Goal: Task Accomplishment & Management: Use online tool/utility

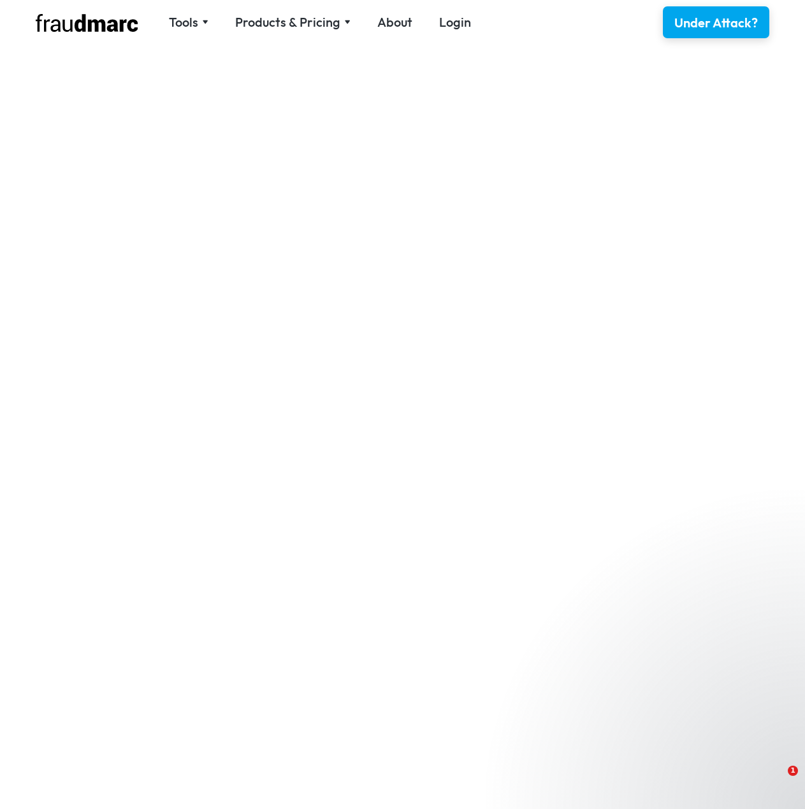
click at [452, 29] on div at bounding box center [402, 404] width 805 height 809
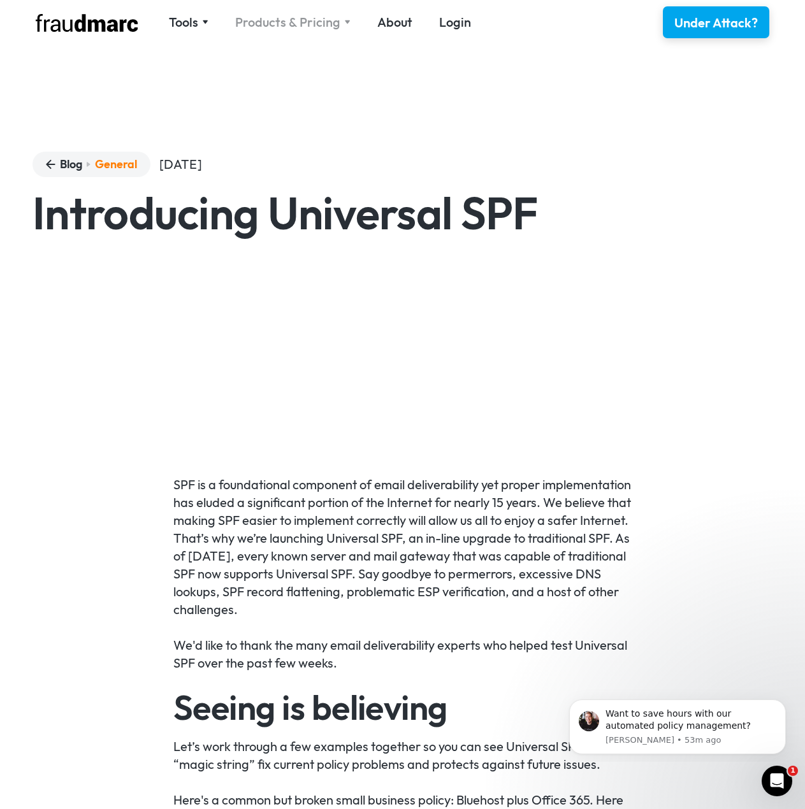
click at [322, 25] on div "Products & Pricing" at bounding box center [287, 22] width 105 height 18
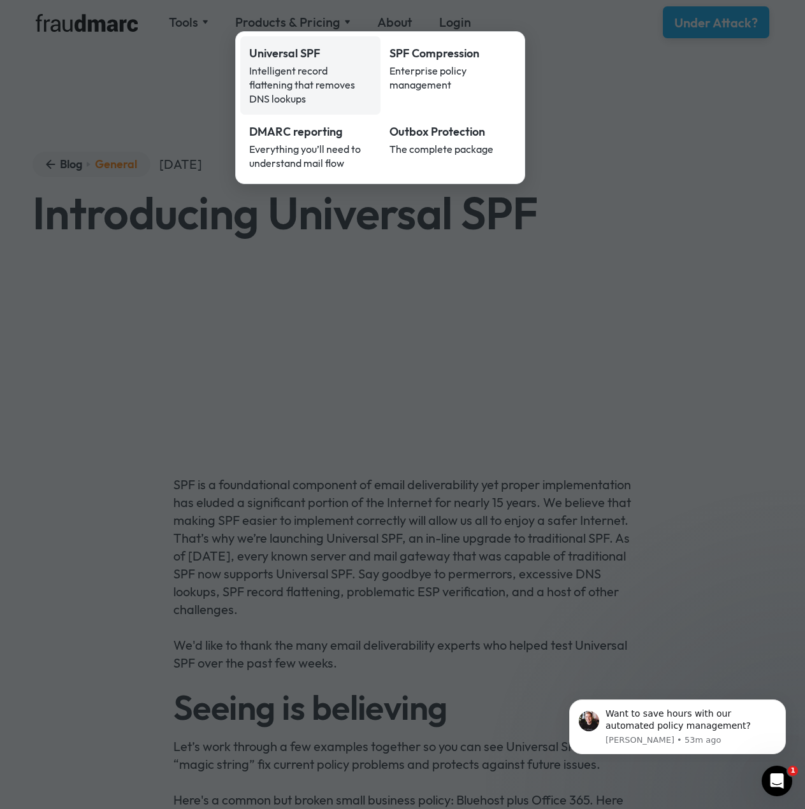
click at [303, 68] on div "Intelligent record flattening that removes DNS lookups" at bounding box center [310, 85] width 122 height 42
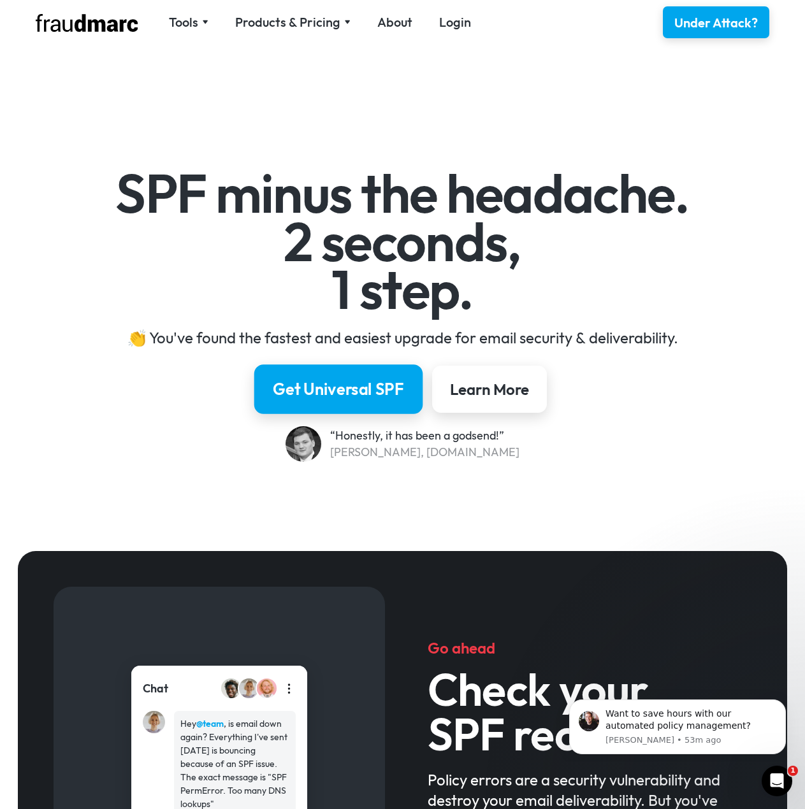
click at [354, 395] on div "Get Universal SPF" at bounding box center [338, 389] width 131 height 22
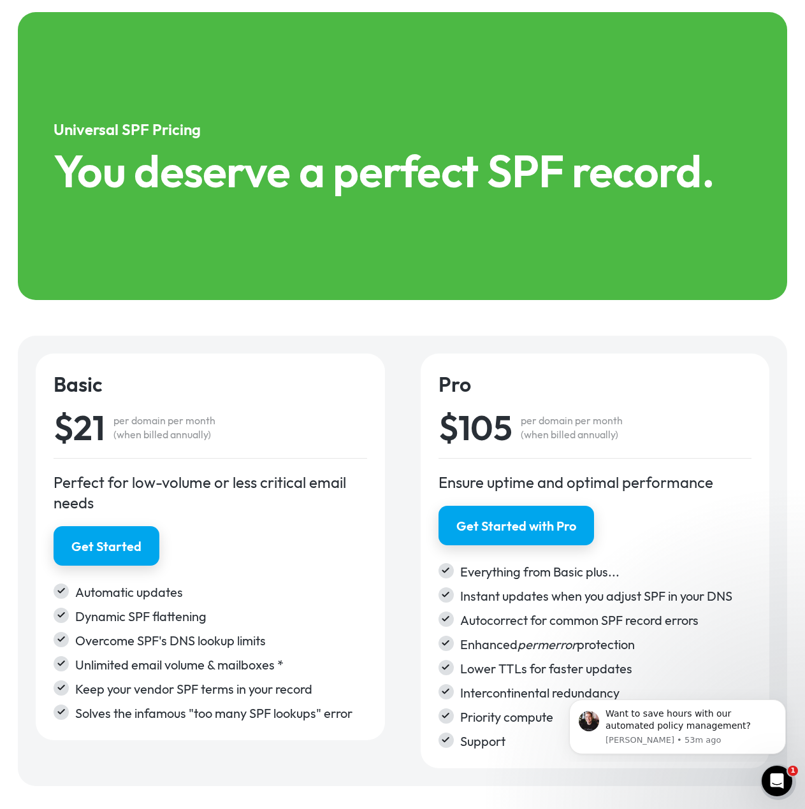
scroll to position [1776, 0]
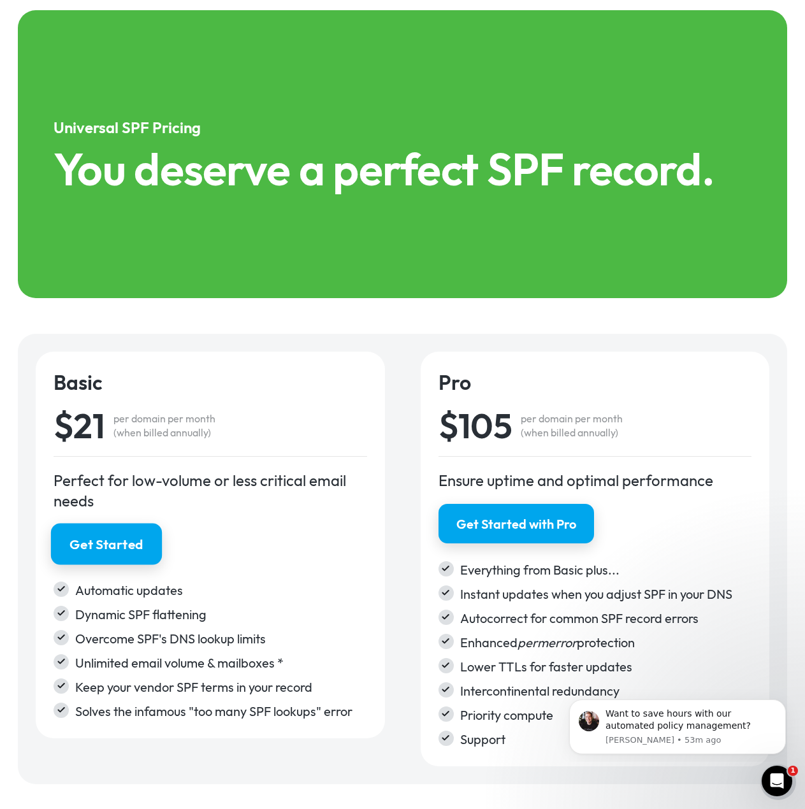
click at [113, 538] on div "Get Started" at bounding box center [106, 544] width 74 height 18
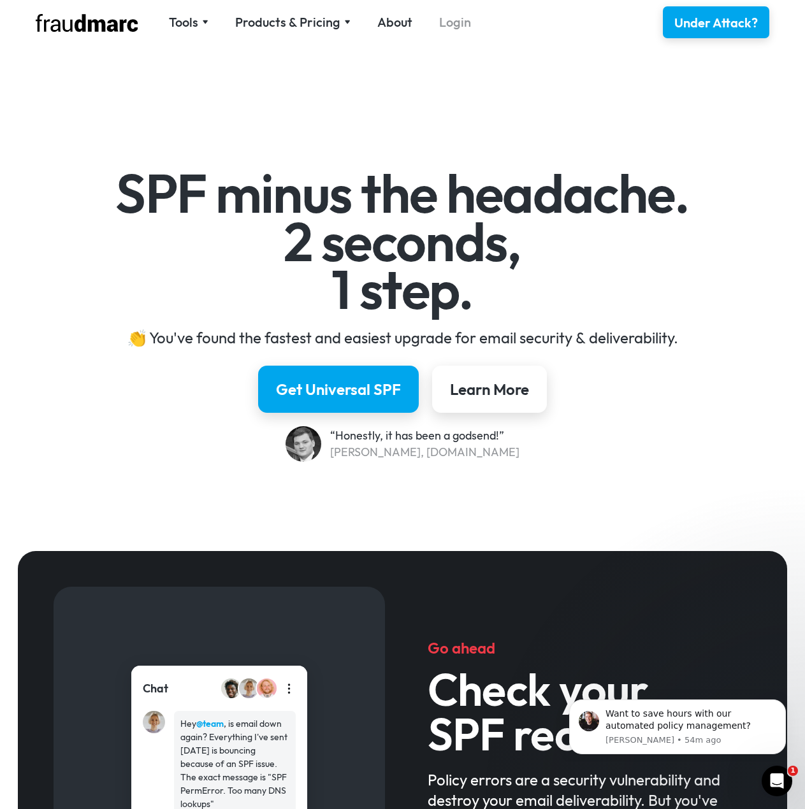
click at [441, 25] on link "Login" at bounding box center [455, 22] width 32 height 18
click at [386, 380] on div "Get Universal SPF" at bounding box center [338, 389] width 131 height 22
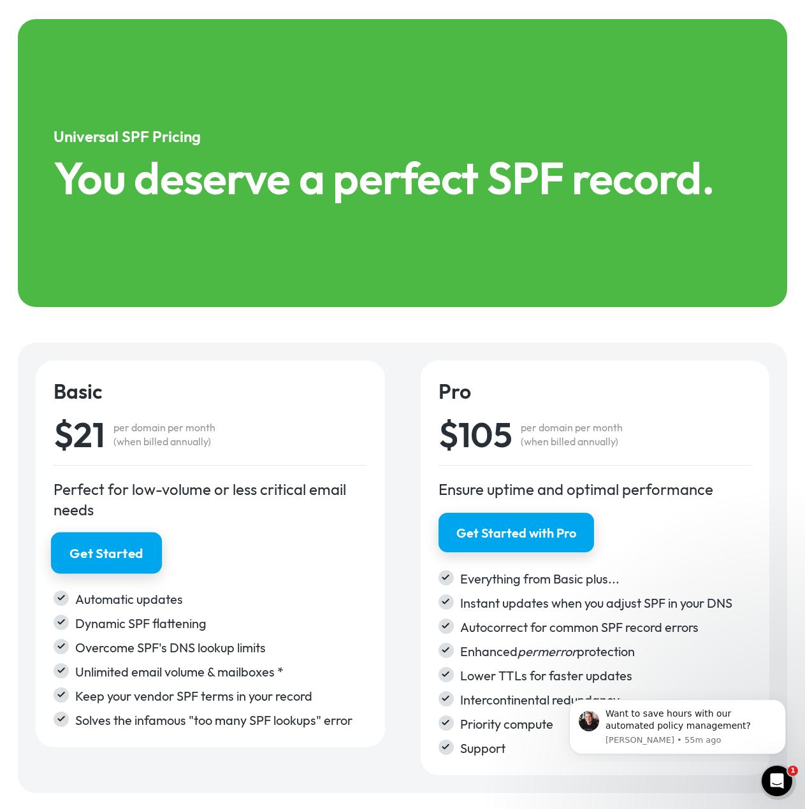
scroll to position [1769, 0]
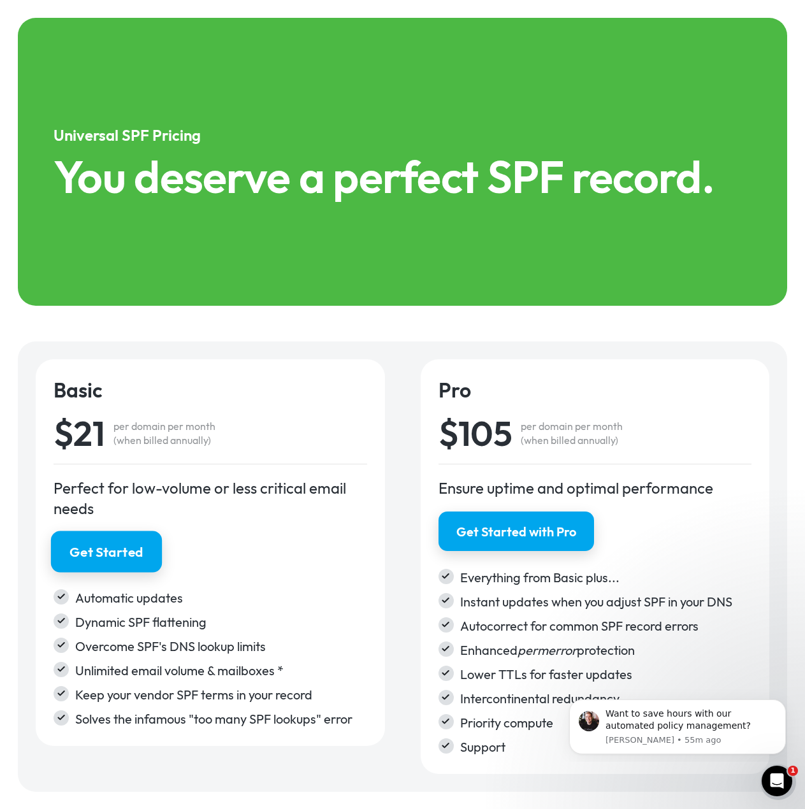
click at [83, 550] on div "Get Started" at bounding box center [106, 552] width 74 height 18
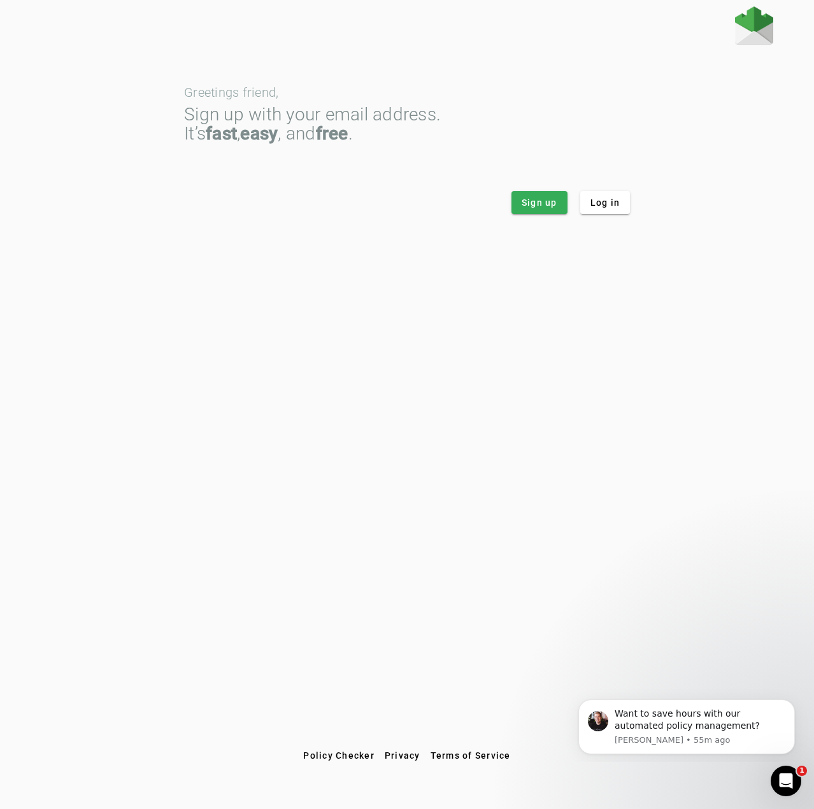
click at [392, 318] on div "Greetings friend, Sign up with your email address. It’s fast , easy , and free …" at bounding box center [407, 375] width 814 height 738
click at [556, 201] on span "Sign up" at bounding box center [540, 202] width 36 height 13
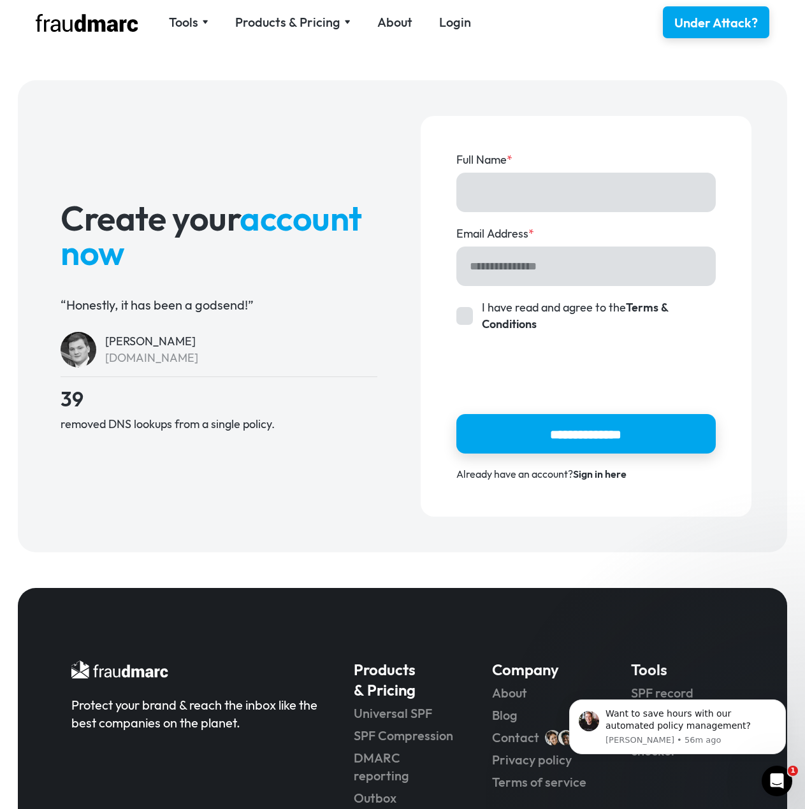
click at [542, 195] on input "Full Name *" at bounding box center [586, 193] width 260 height 40
type input "*********"
type input "**********"
drag, startPoint x: 465, startPoint y: 319, endPoint x: 484, endPoint y: 342, distance: 30.0
click at [466, 319] on div "Account Form" at bounding box center [464, 316] width 17 height 18
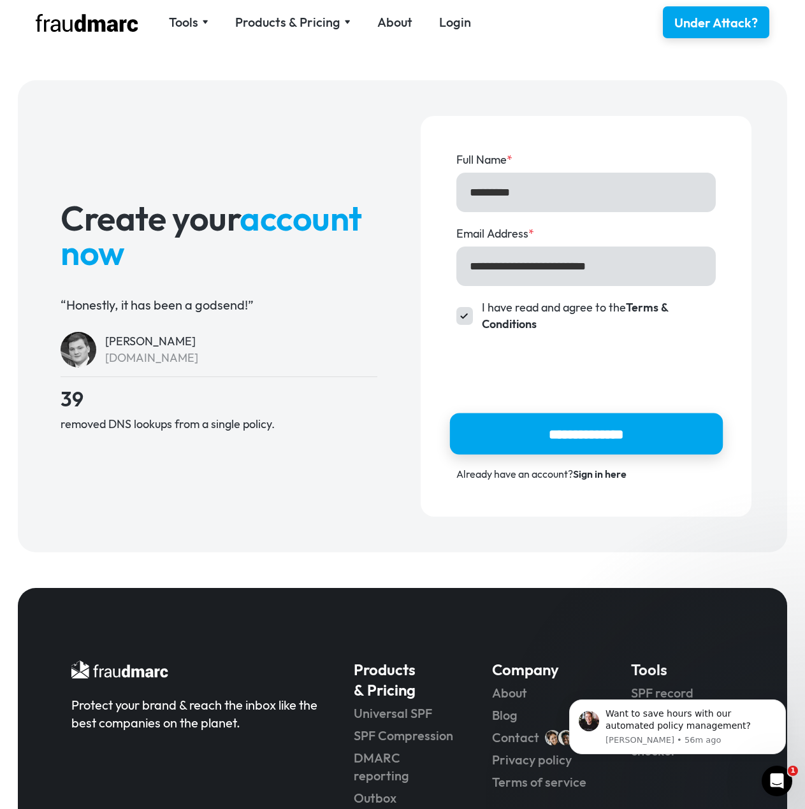
click at [624, 440] on input "**********" at bounding box center [585, 433] width 273 height 41
type input "**********"
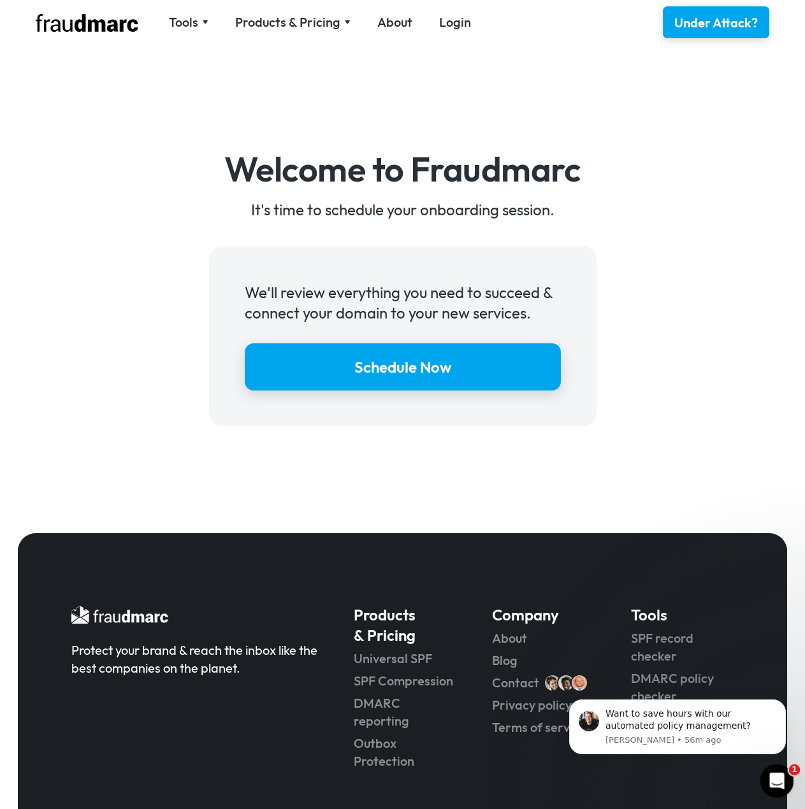
click at [772, 783] on icon "Open Intercom Messenger" at bounding box center [775, 779] width 21 height 21
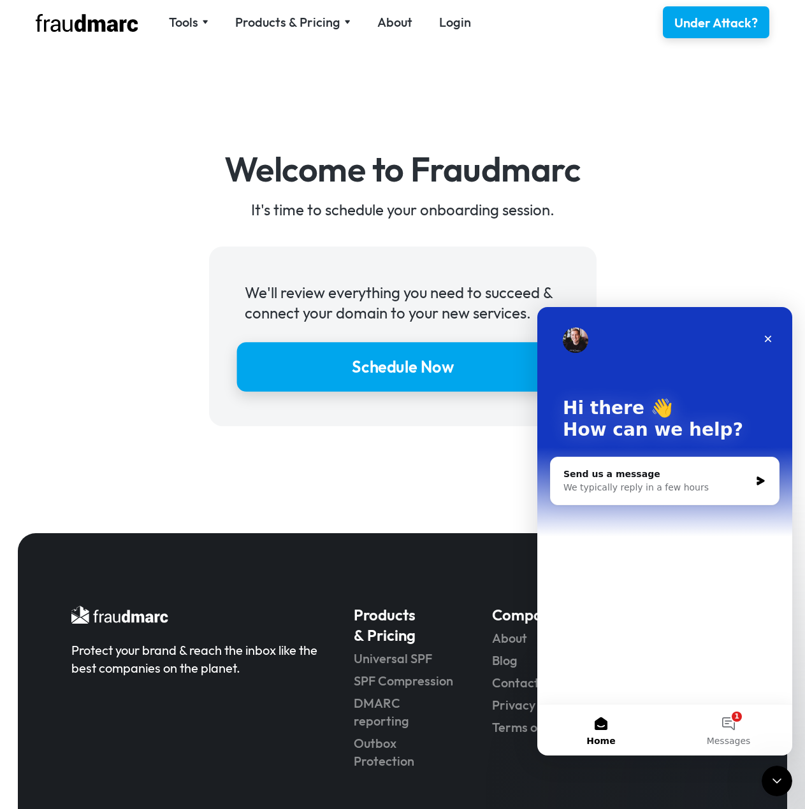
click at [391, 364] on div "Schedule Now" at bounding box center [403, 367] width 102 height 22
click at [724, 734] on button "1 Messages" at bounding box center [728, 730] width 127 height 51
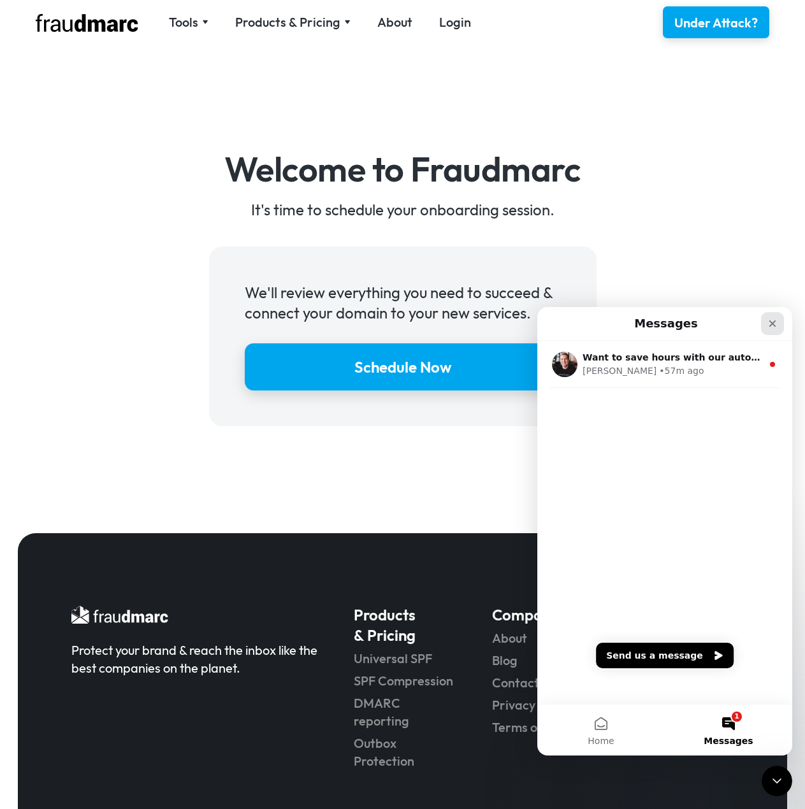
click at [771, 324] on icon "Close" at bounding box center [772, 324] width 10 height 10
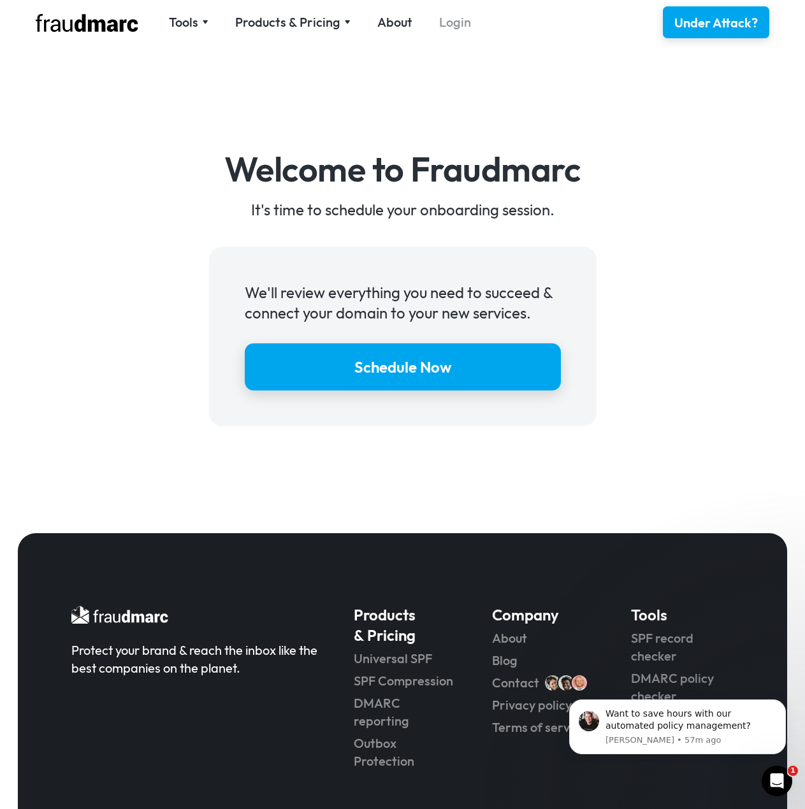
click at [447, 17] on link "Login" at bounding box center [455, 22] width 32 height 18
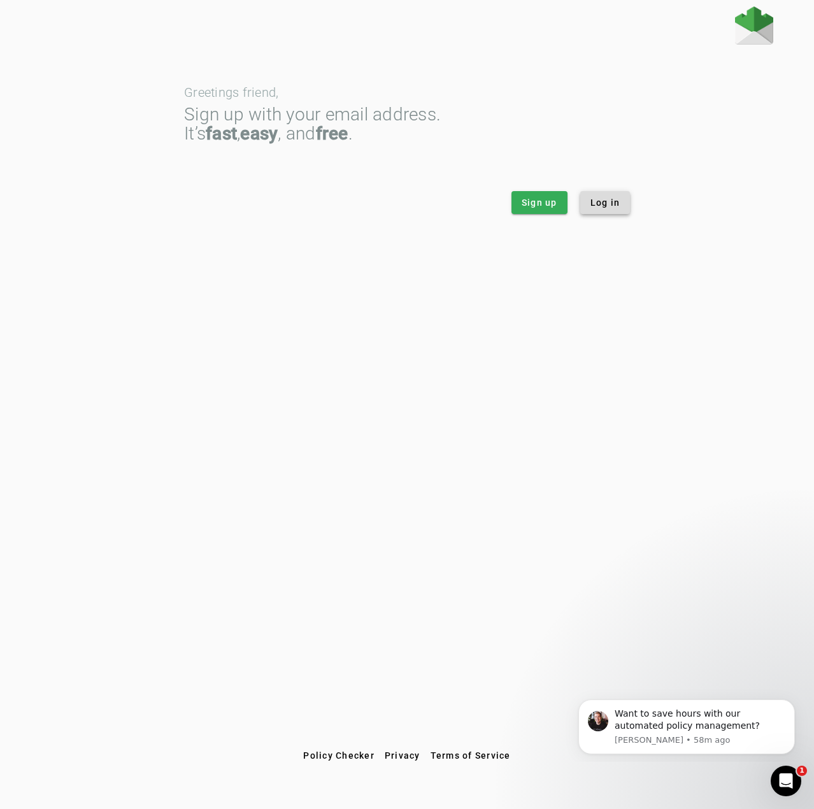
click at [598, 204] on span "Log in" at bounding box center [606, 202] width 30 height 13
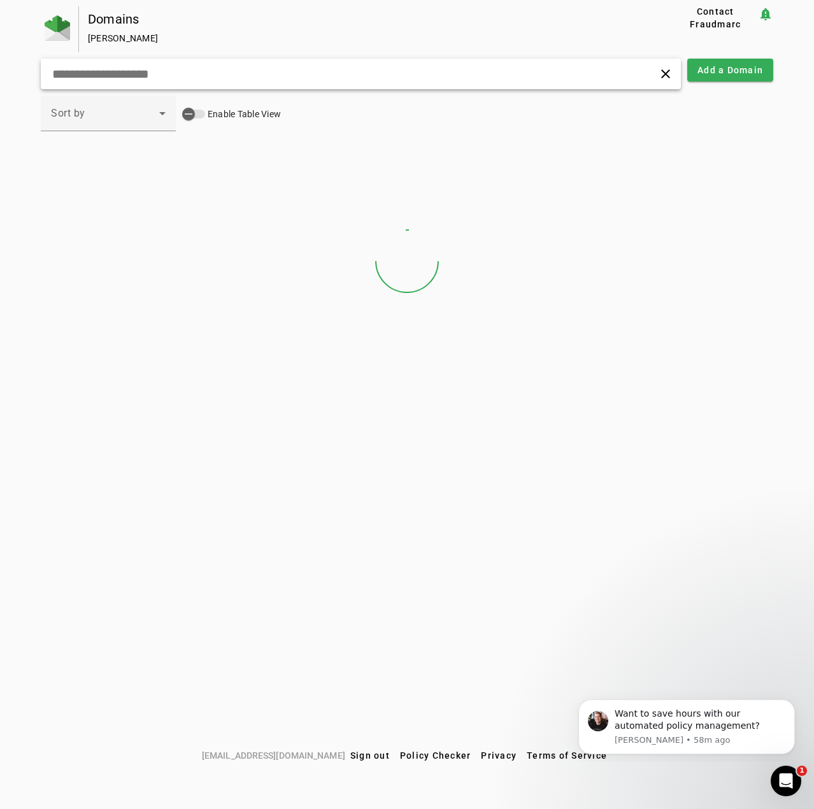
click at [274, 80] on input "text" at bounding box center [227, 73] width 352 height 15
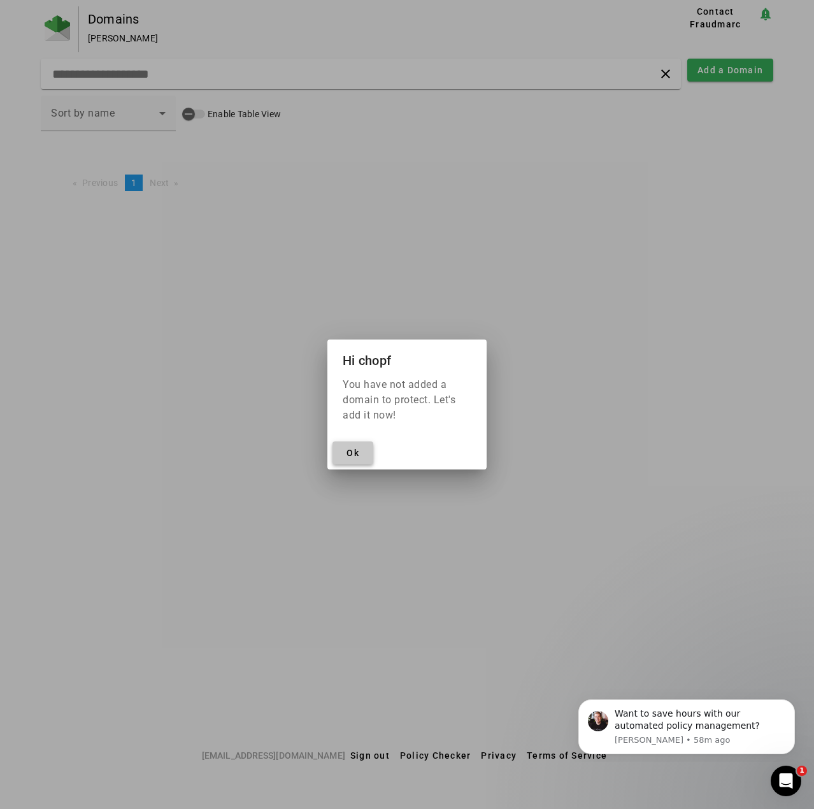
click at [352, 456] on span "Ok" at bounding box center [353, 453] width 13 height 10
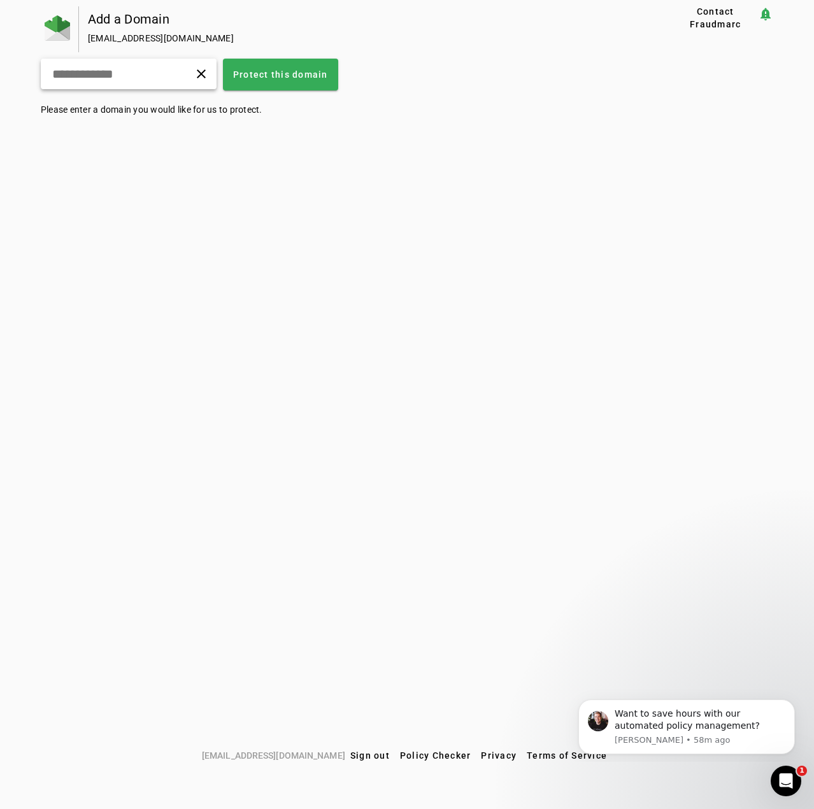
click at [175, 77] on div "clear" at bounding box center [129, 74] width 176 height 31
click at [165, 87] on div "clear" at bounding box center [129, 74] width 176 height 31
click at [131, 61] on div "clear" at bounding box center [129, 74] width 176 height 31
click at [121, 82] on div "clear" at bounding box center [129, 74] width 176 height 31
click at [104, 76] on input "text" at bounding box center [99, 73] width 97 height 15
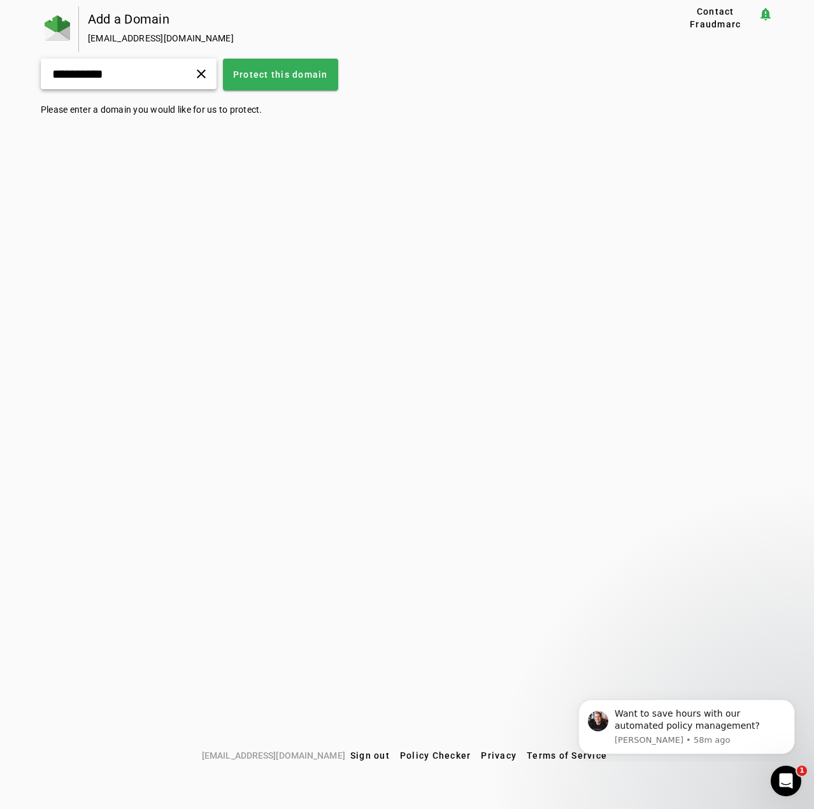
type input "**********"
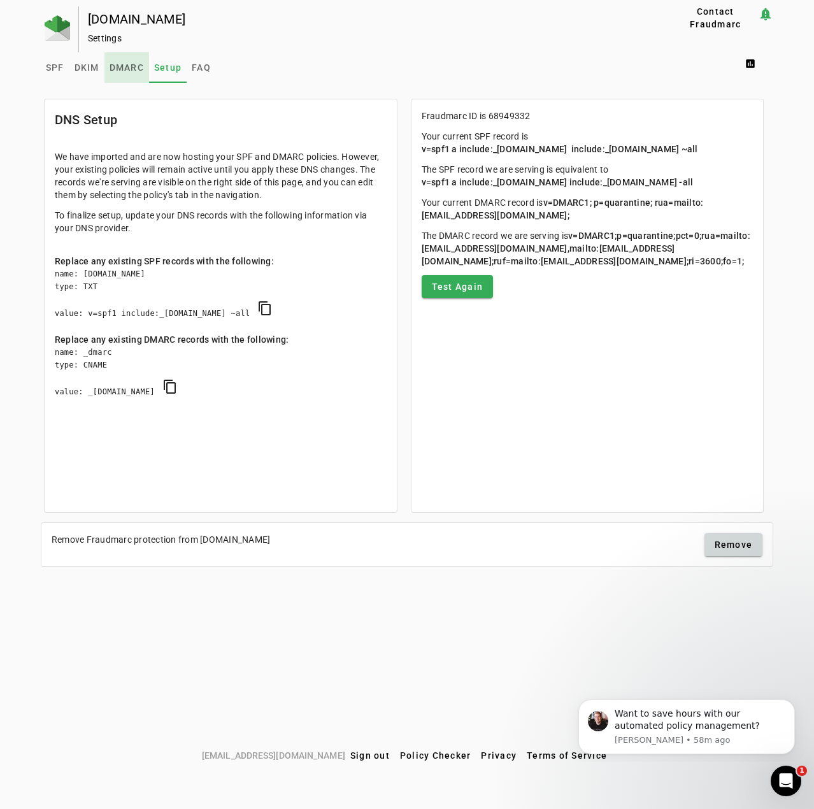
click at [133, 68] on span "DMARC" at bounding box center [127, 67] width 34 height 9
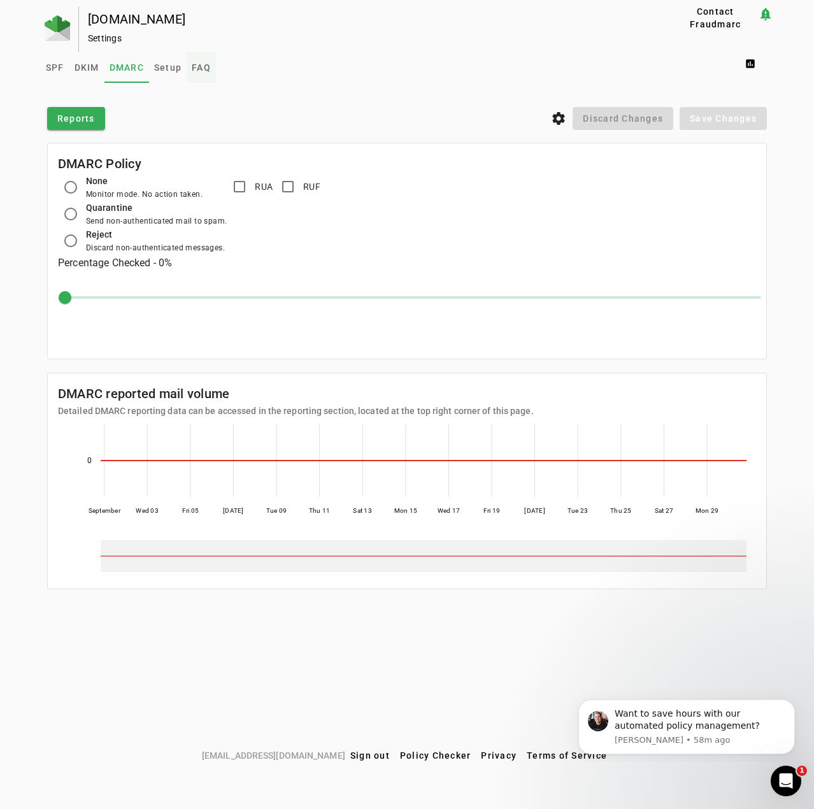
click at [200, 68] on span "FAQ" at bounding box center [201, 67] width 19 height 9
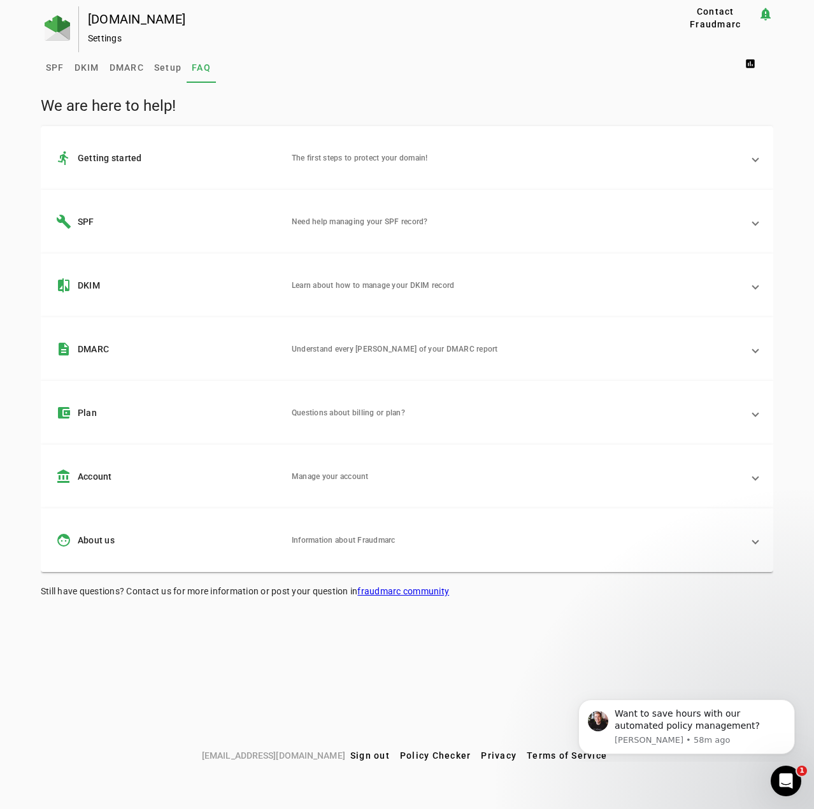
click at [208, 461] on mat-expansion-panel-header "account_balance Account Manage your account" at bounding box center [407, 477] width 733 height 64
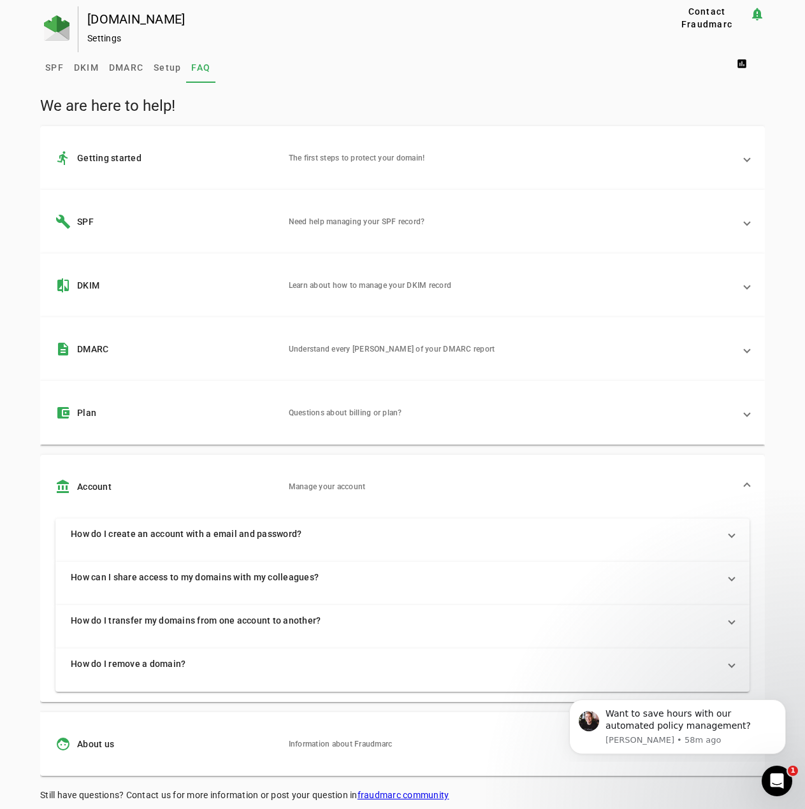
click at [367, 554] on mat-expansion-panel "How do I create an account with a email and password? Sorry, we do not support …" at bounding box center [402, 540] width 694 height 43
click at [370, 574] on span "How can I share access to my domains with my colleagues?" at bounding box center [400, 577] width 658 height 13
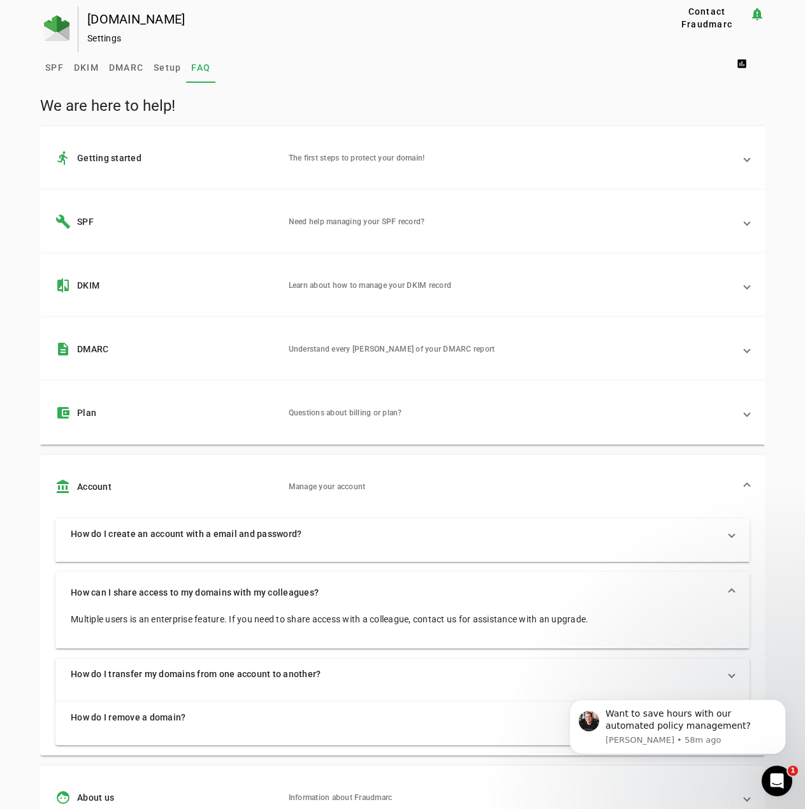
click at [361, 676] on span "How do I transfer my domains from one account to another?" at bounding box center [400, 674] width 658 height 13
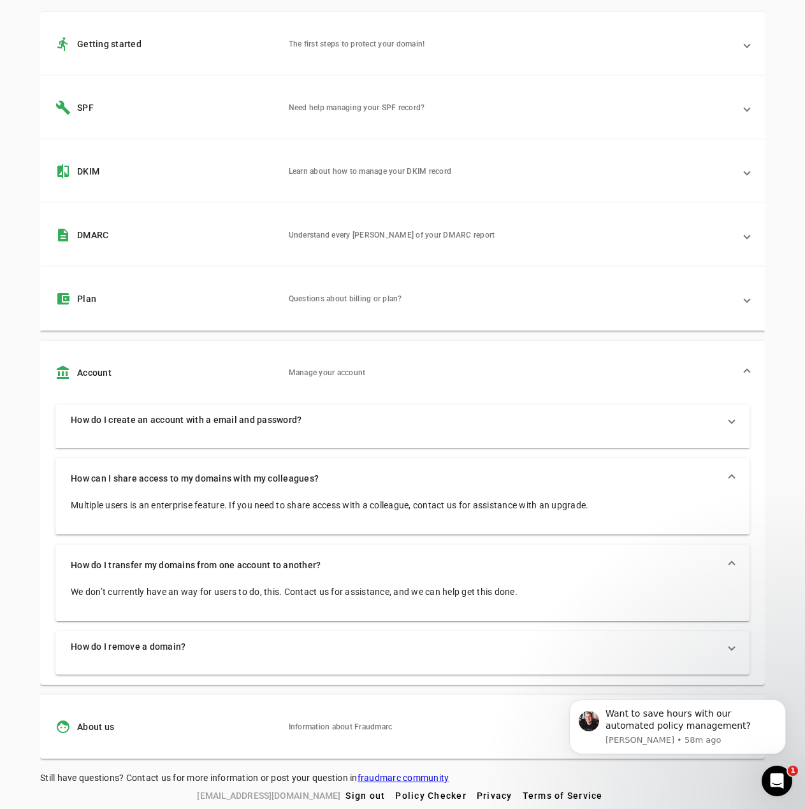
scroll to position [116, 0]
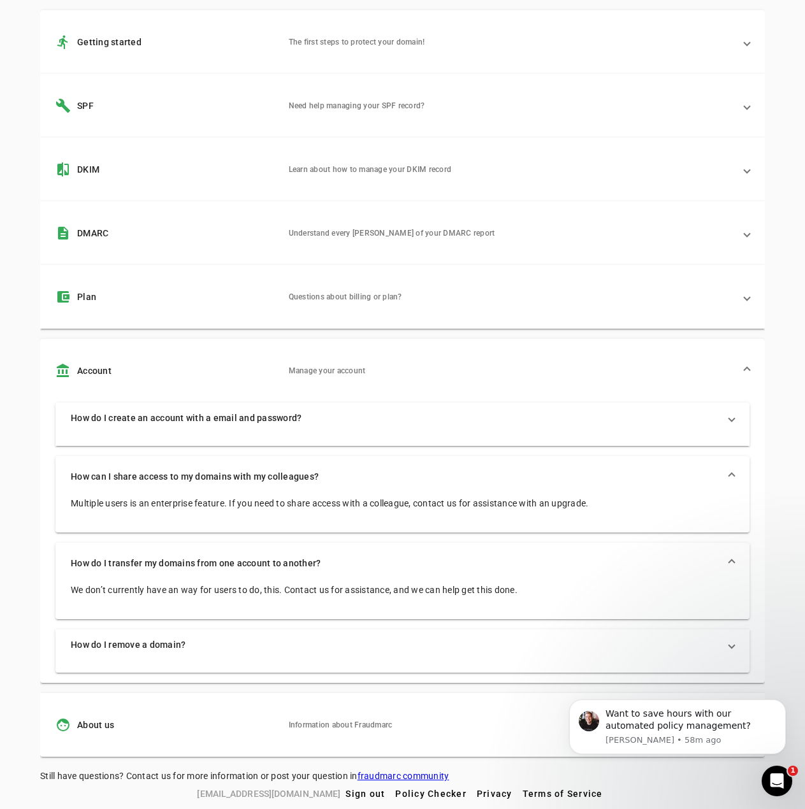
click at [356, 644] on span "How do I remove a domain?" at bounding box center [400, 644] width 658 height 13
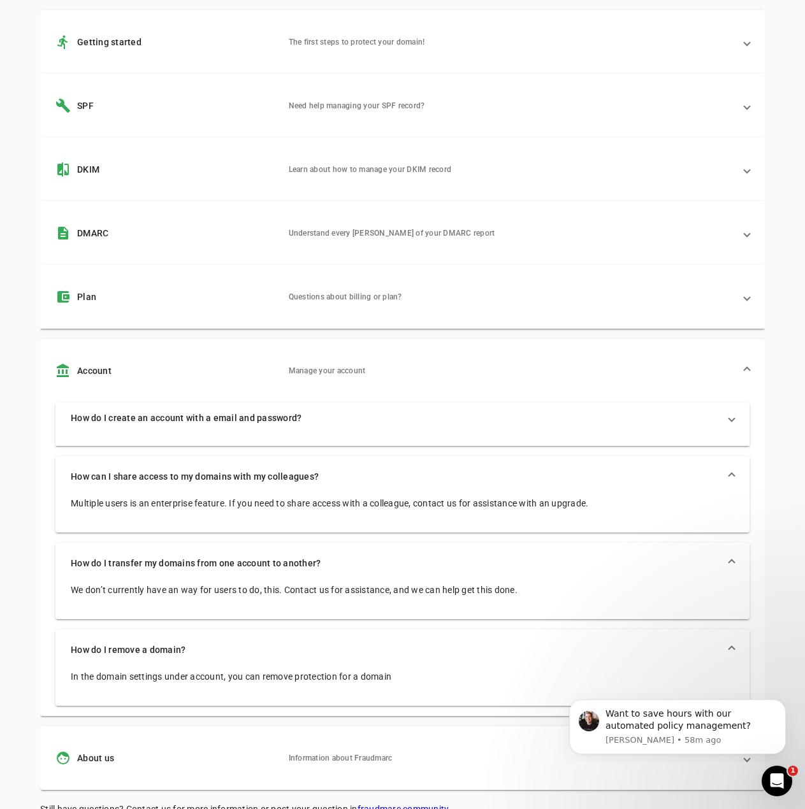
click at [371, 415] on span "How do I create an account with a email and password?" at bounding box center [400, 418] width 658 height 13
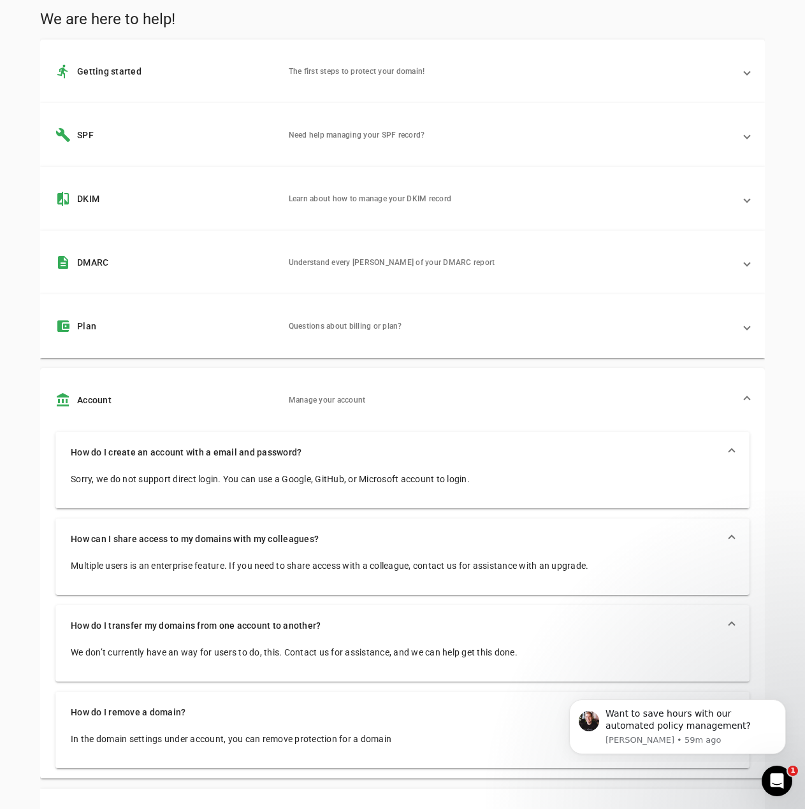
scroll to position [0, 0]
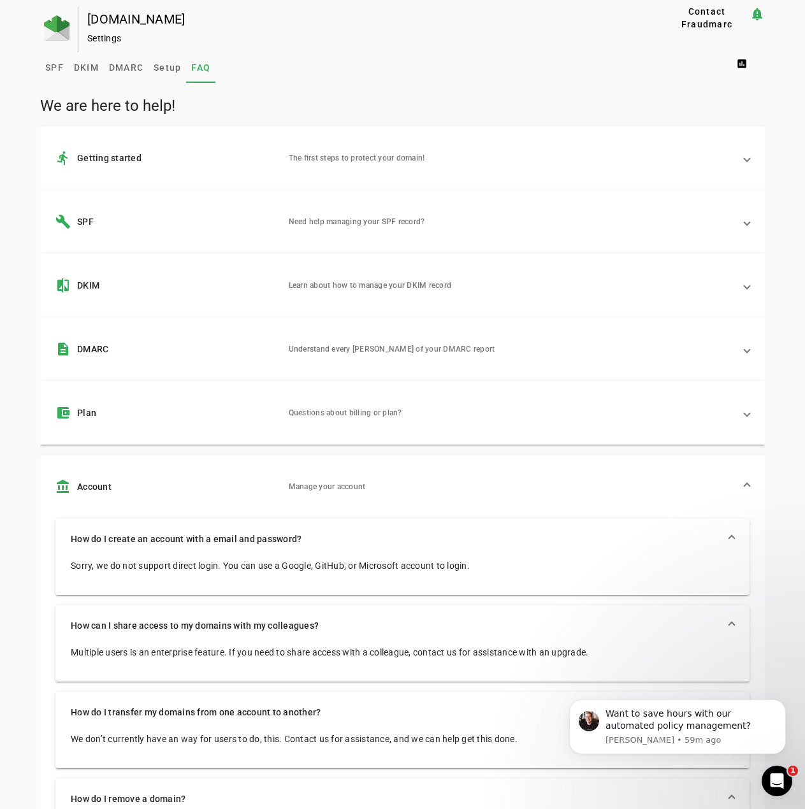
click at [340, 417] on mat-panel-description "Questions about billing or plan?" at bounding box center [511, 412] width 445 height 15
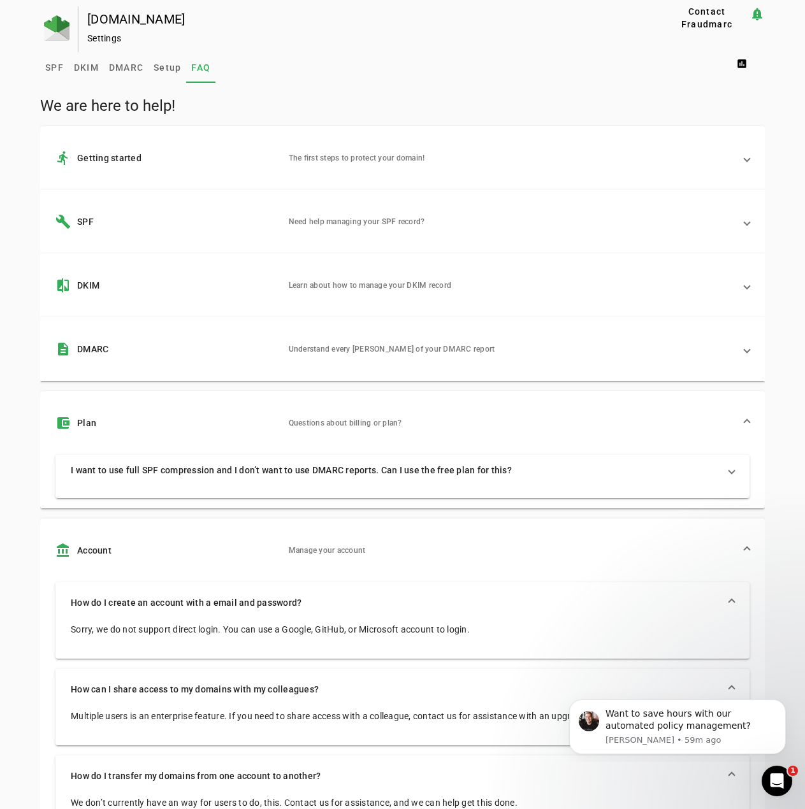
click at [475, 236] on mat-expansion-panel-header "build SPF Need help managing your SPF record?" at bounding box center [402, 222] width 724 height 64
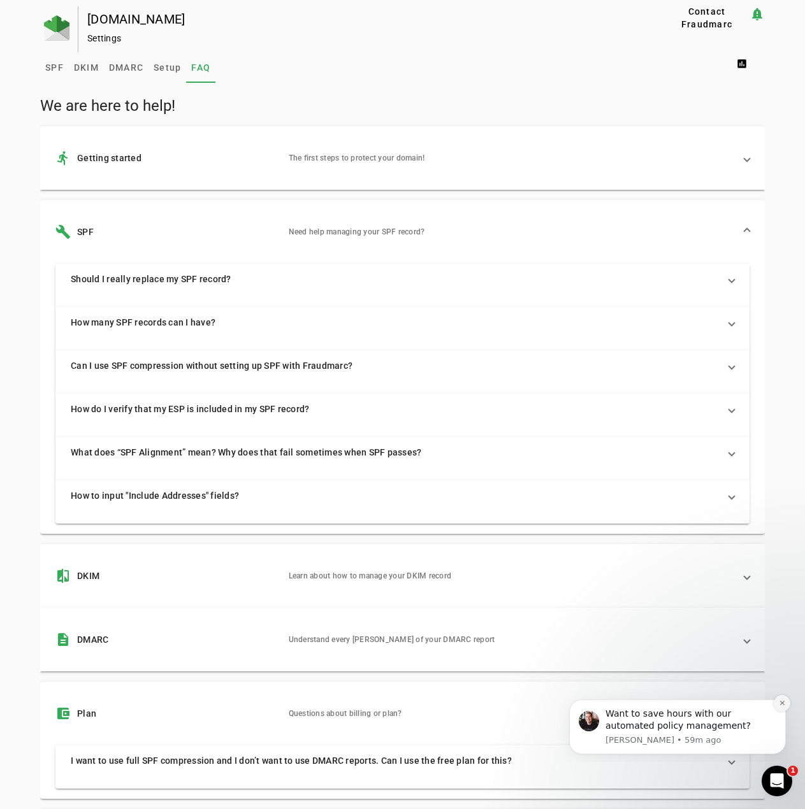
click at [784, 709] on button "Dismiss notification" at bounding box center [781, 703] width 17 height 17
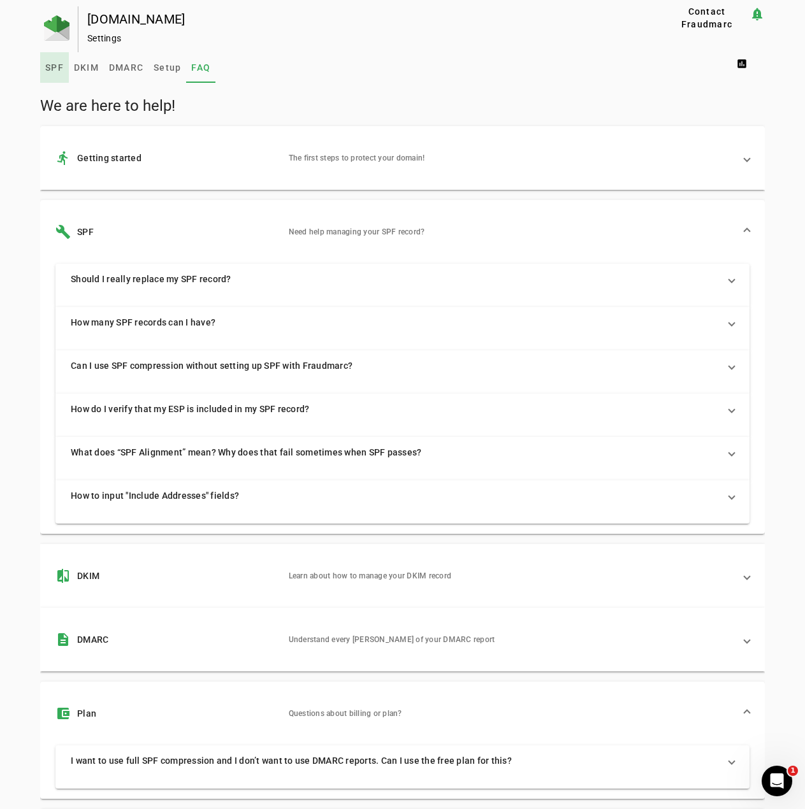
click at [48, 63] on span "SPF" at bounding box center [54, 67] width 18 height 9
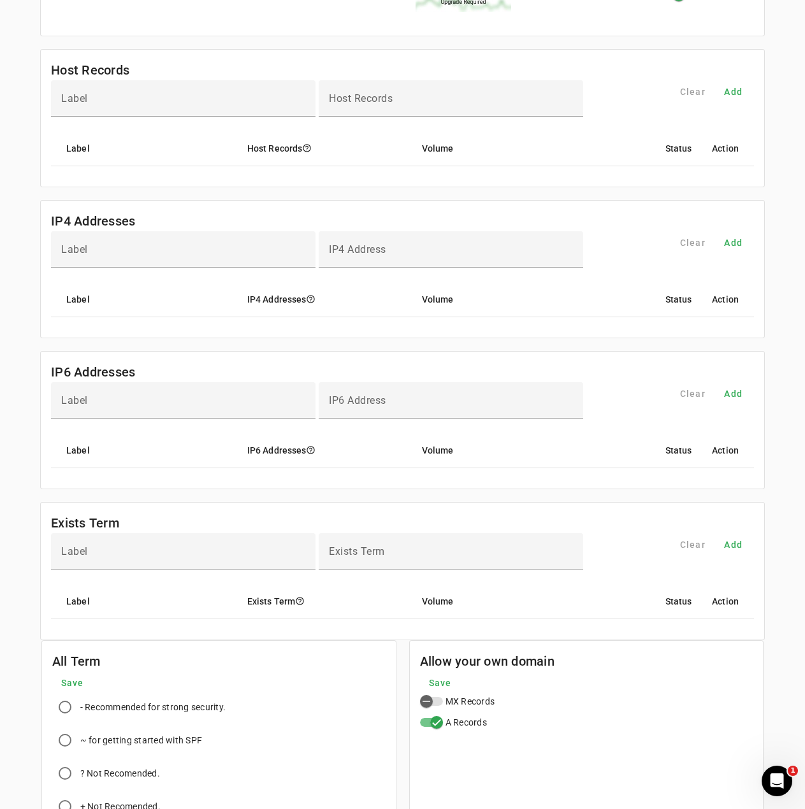
scroll to position [337, 0]
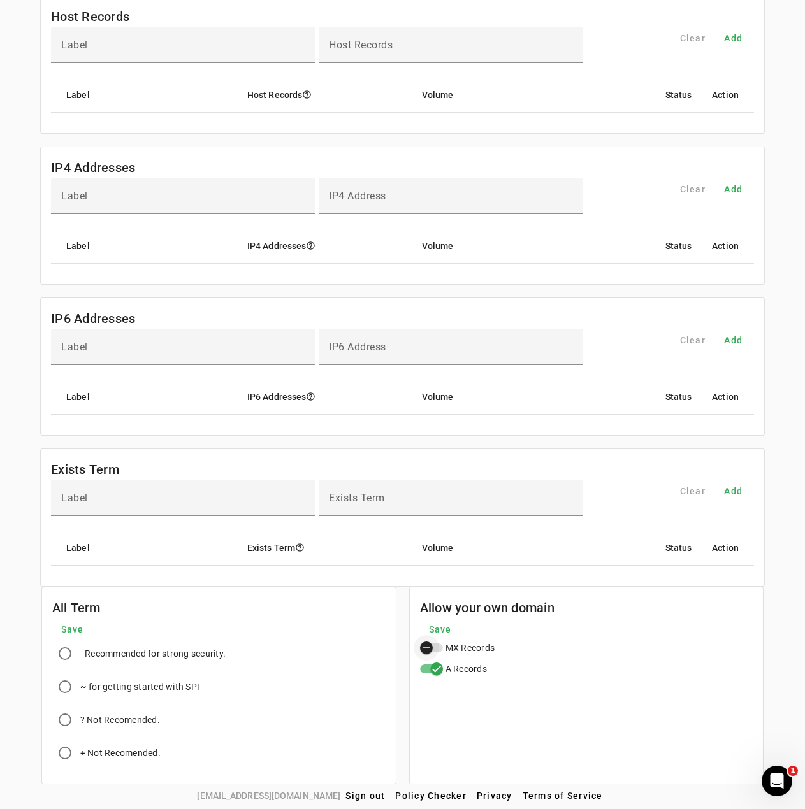
click at [439, 645] on div "Include MX records" at bounding box center [431, 647] width 23 height 9
click at [439, 645] on icon "Include MX records" at bounding box center [436, 647] width 11 height 11
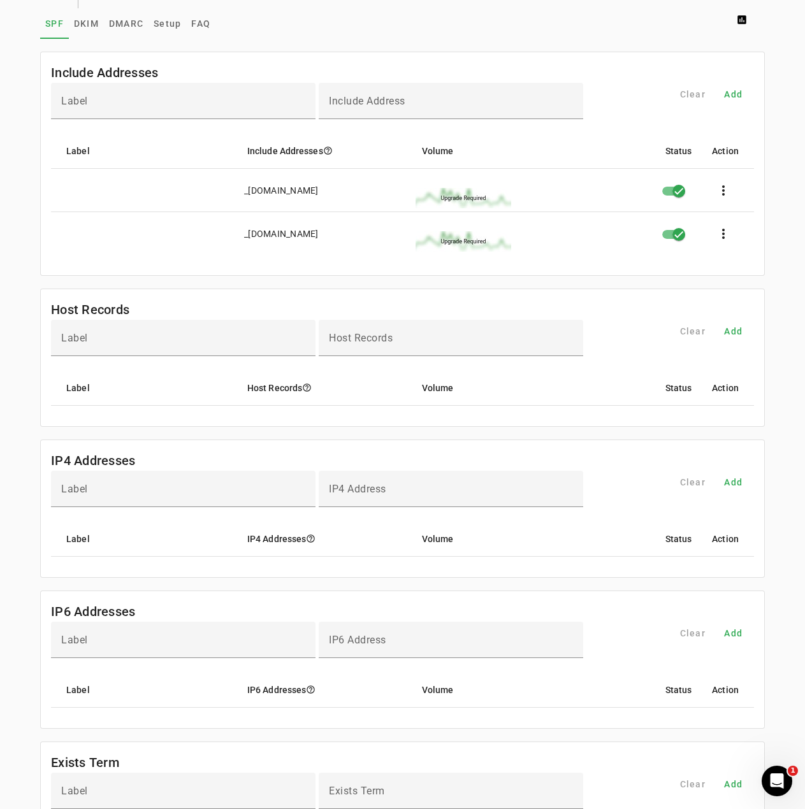
scroll to position [0, 0]
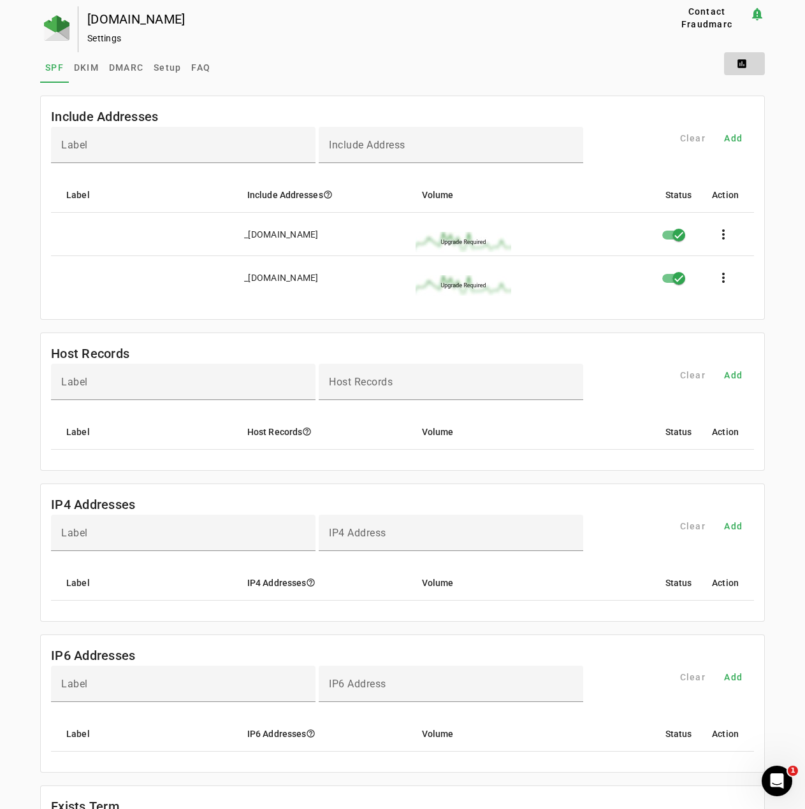
click at [742, 64] on span at bounding box center [744, 63] width 41 height 31
click at [653, 63] on div at bounding box center [402, 404] width 805 height 809
click at [194, 63] on span "FAQ" at bounding box center [200, 67] width 19 height 9
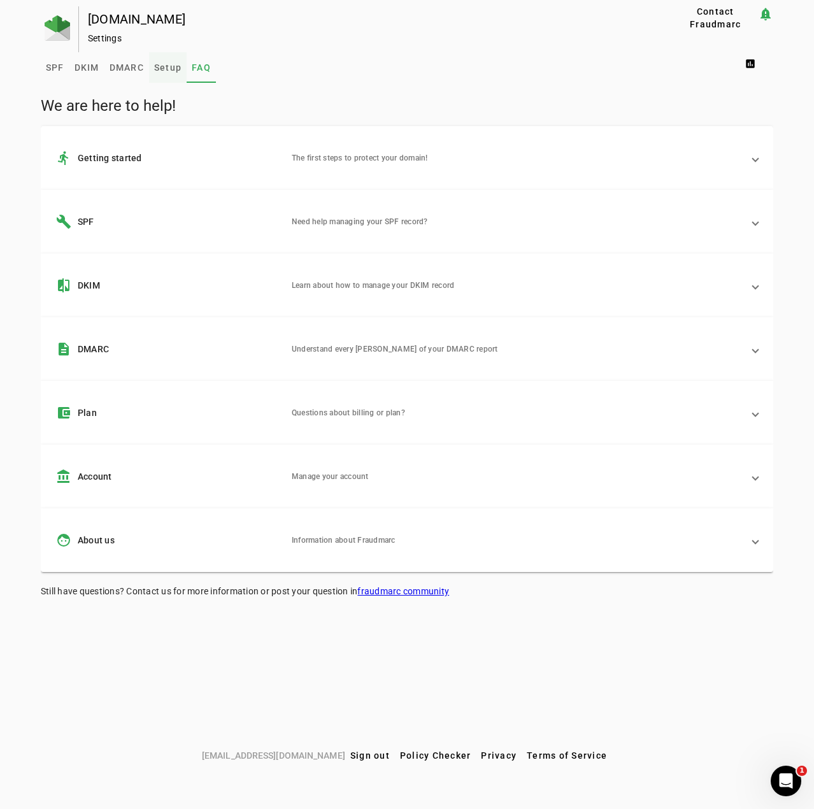
click at [168, 64] on span "Setup" at bounding box center [167, 67] width 27 height 9
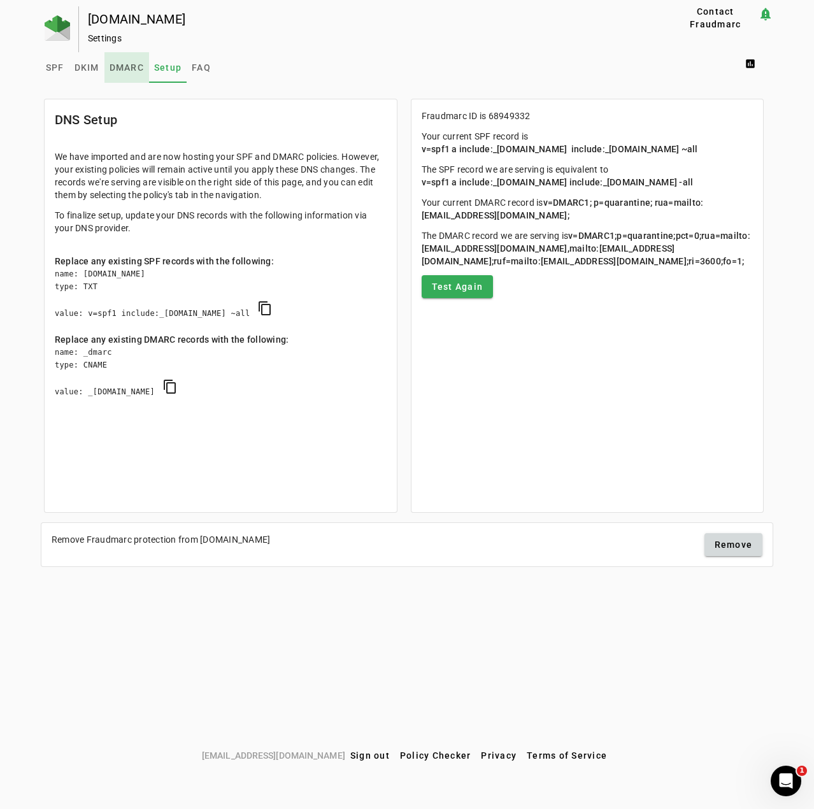
click at [120, 59] on span "DMARC" at bounding box center [127, 67] width 34 height 31
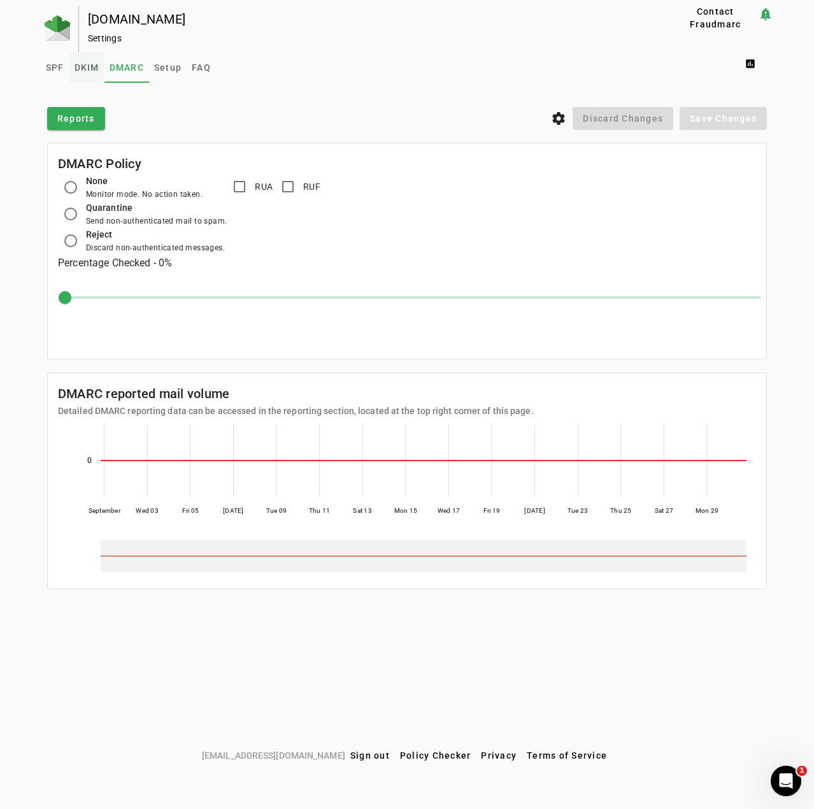
click at [85, 70] on span "DKIM" at bounding box center [87, 67] width 25 height 9
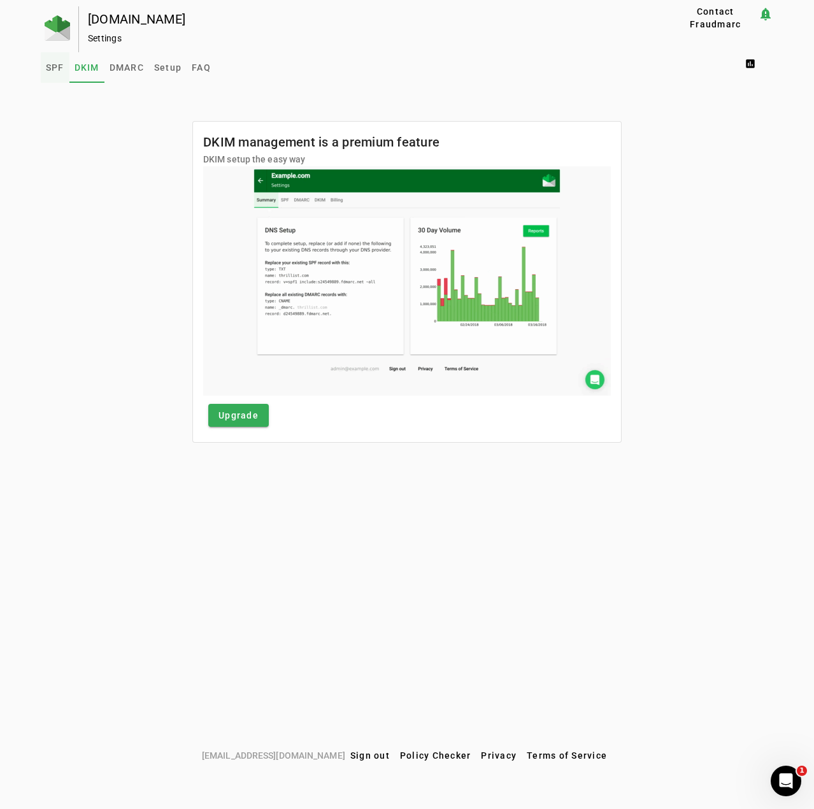
click at [64, 63] on span "SPF" at bounding box center [55, 67] width 18 height 9
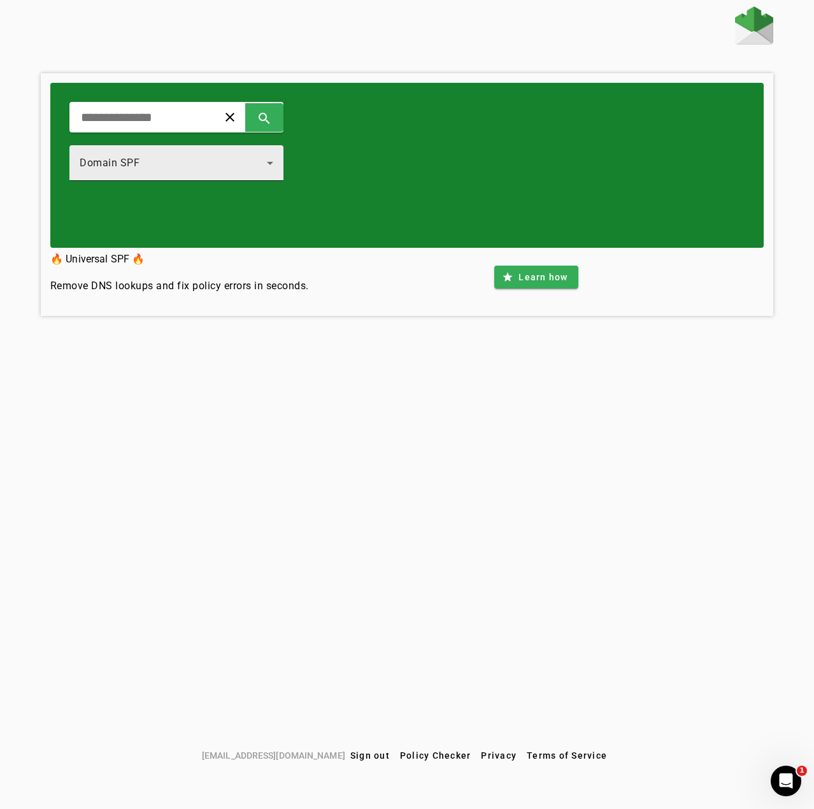
click at [203, 169] on div "Domain SPF" at bounding box center [173, 162] width 187 height 15
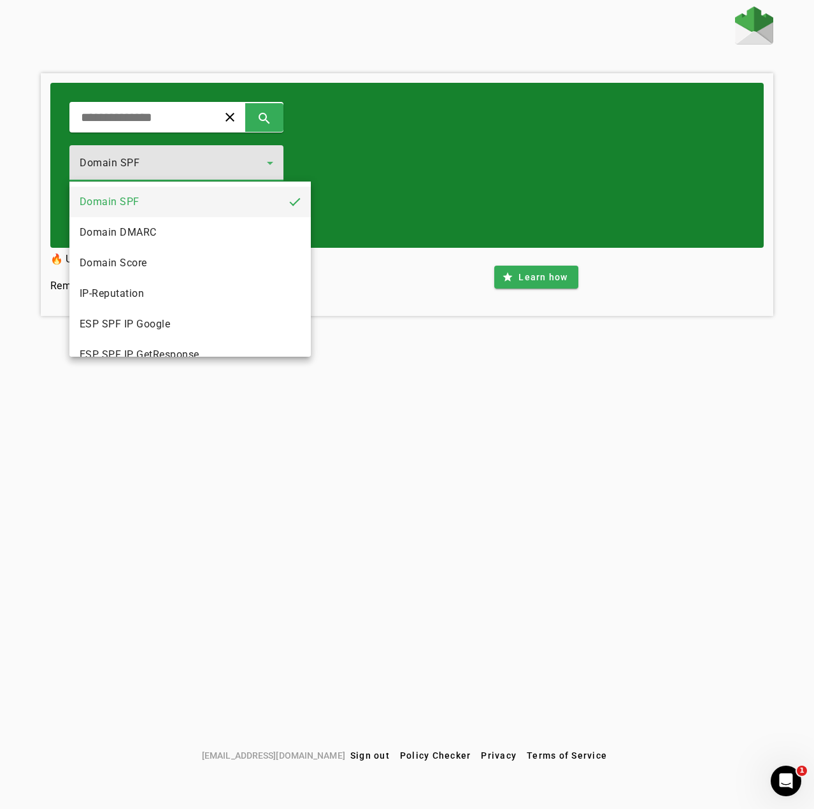
click at [186, 127] on div at bounding box center [407, 404] width 814 height 809
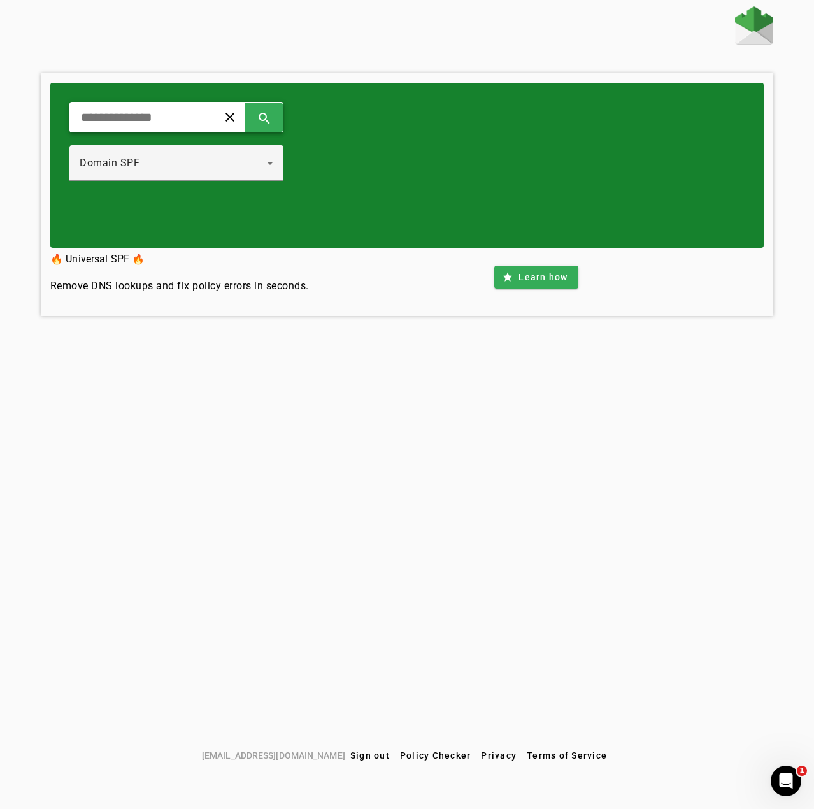
click at [188, 120] on input "text" at bounding box center [139, 117] width 118 height 15
click at [176, 169] on div "Domain SPF" at bounding box center [173, 162] width 187 height 15
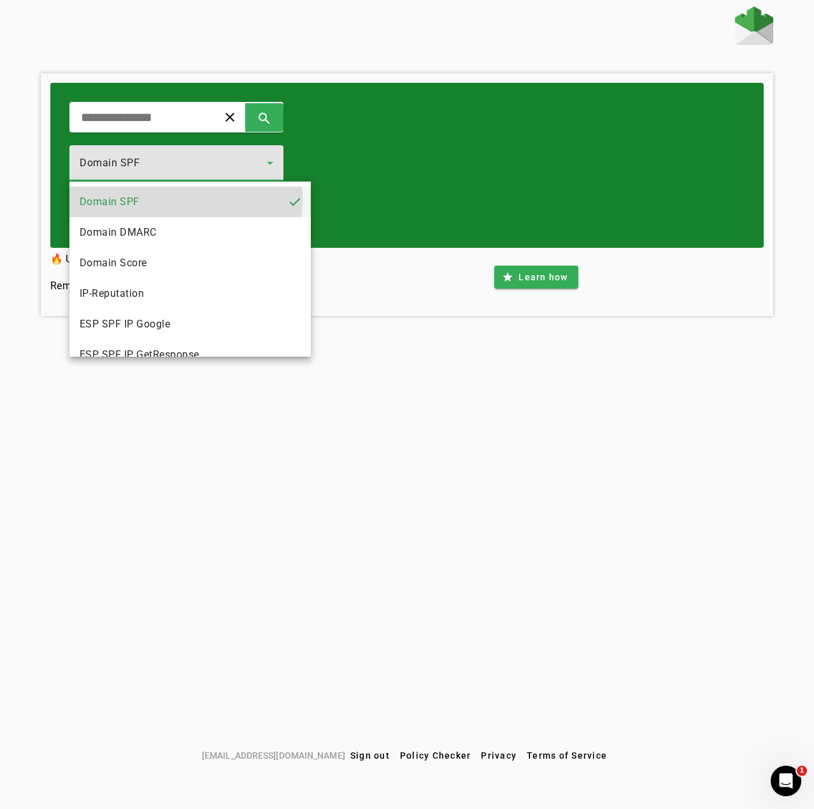
click at [175, 199] on mat-option "Domain SPF" at bounding box center [189, 202] width 241 height 31
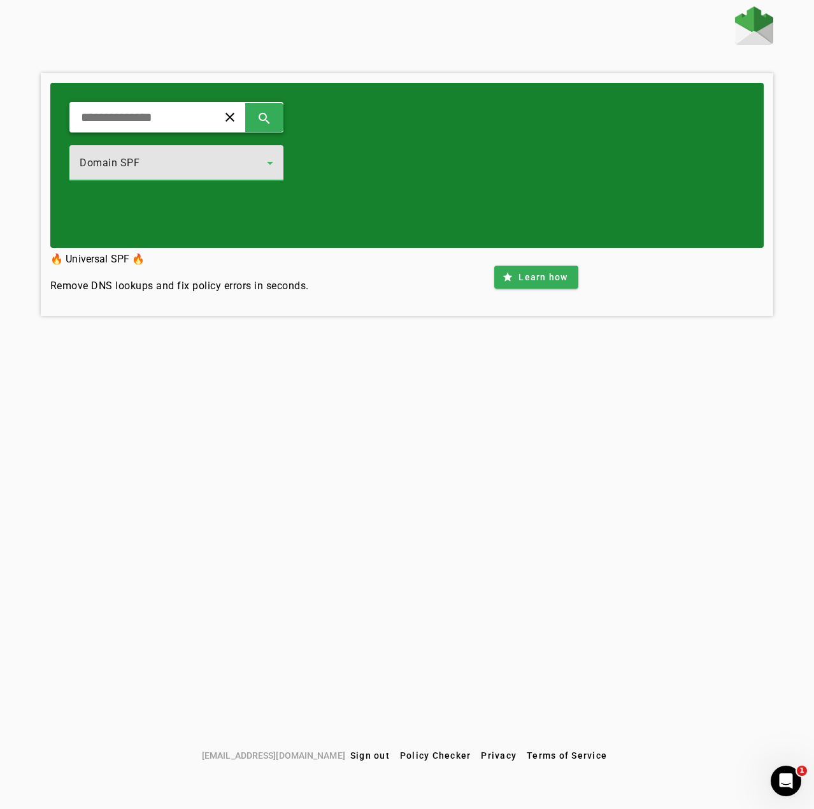
click at [159, 124] on input "text" at bounding box center [139, 117] width 118 height 15
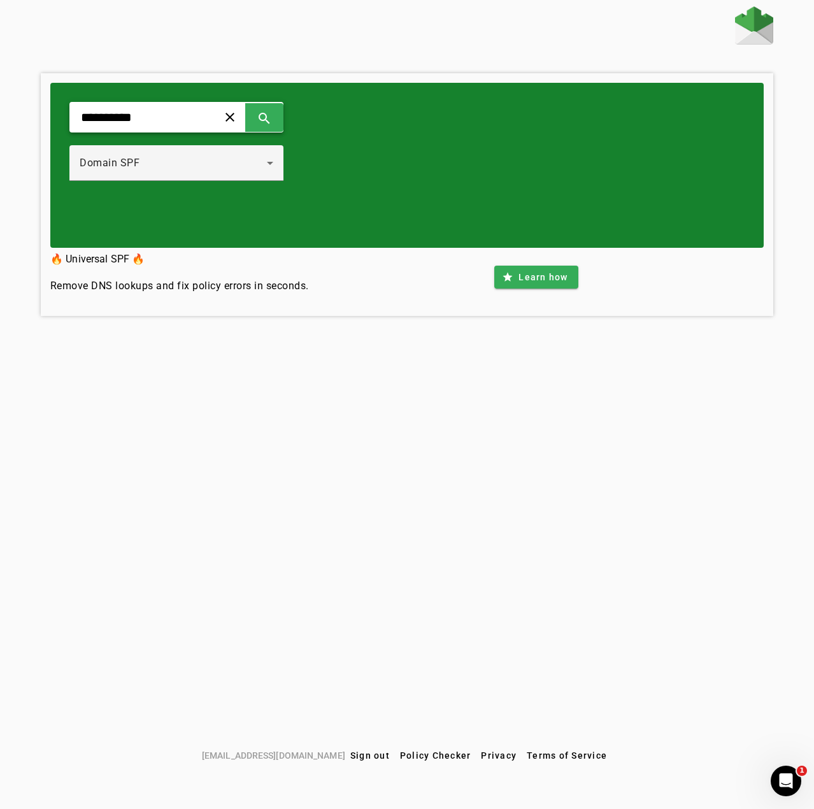
type input "**********"
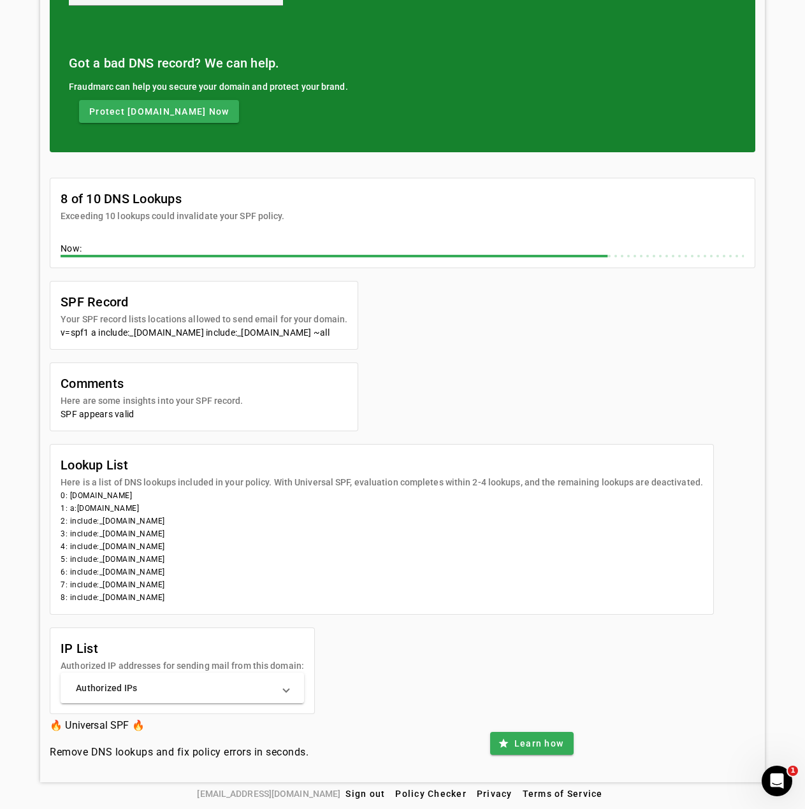
scroll to position [176, 0]
